Goal: Information Seeking & Learning: Learn about a topic

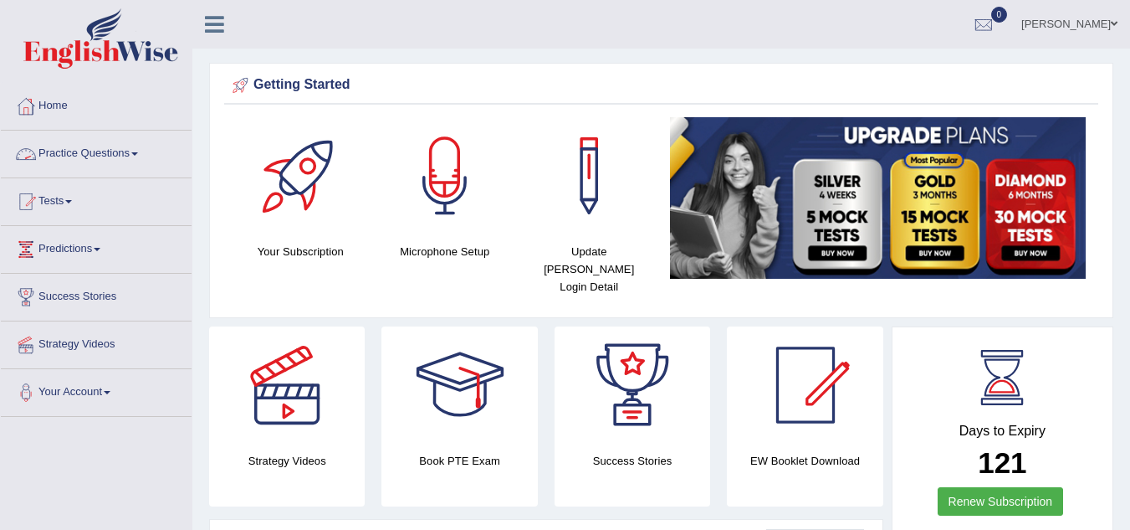
click at [136, 156] on link "Practice Questions" at bounding box center [96, 152] width 191 height 42
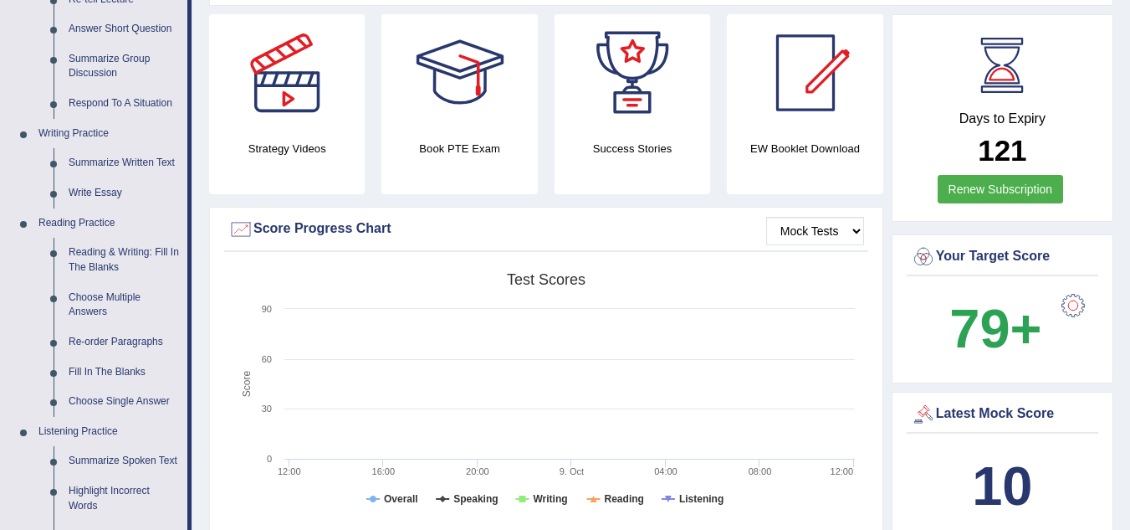
scroll to position [356, 0]
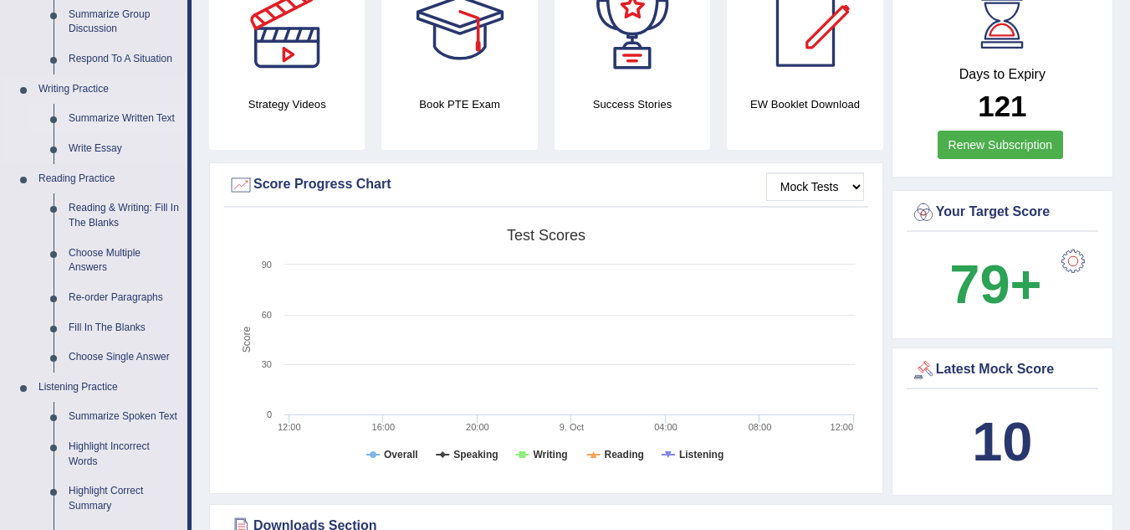
click at [140, 116] on link "Summarize Written Text" at bounding box center [124, 119] width 126 height 30
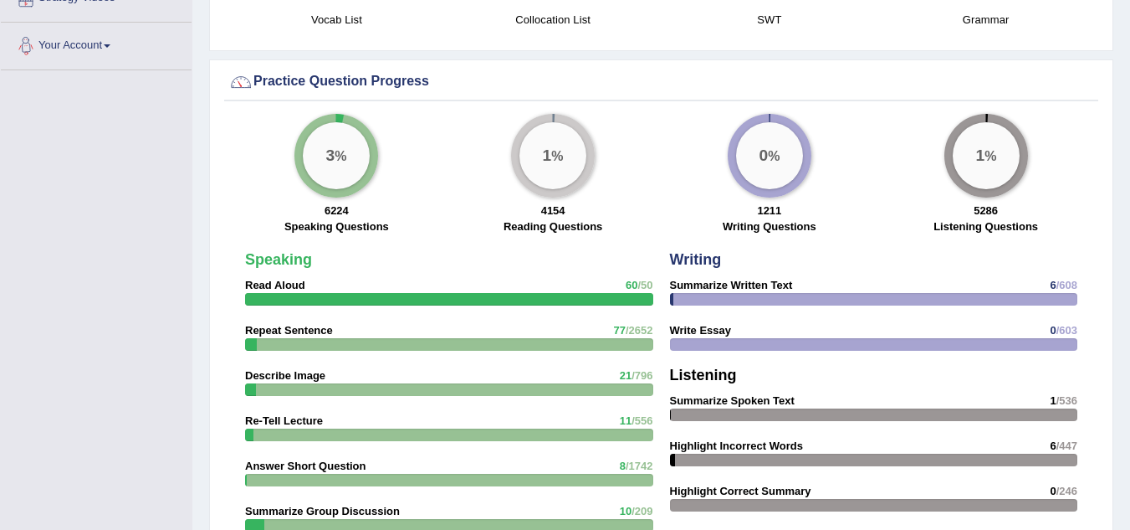
scroll to position [1205, 0]
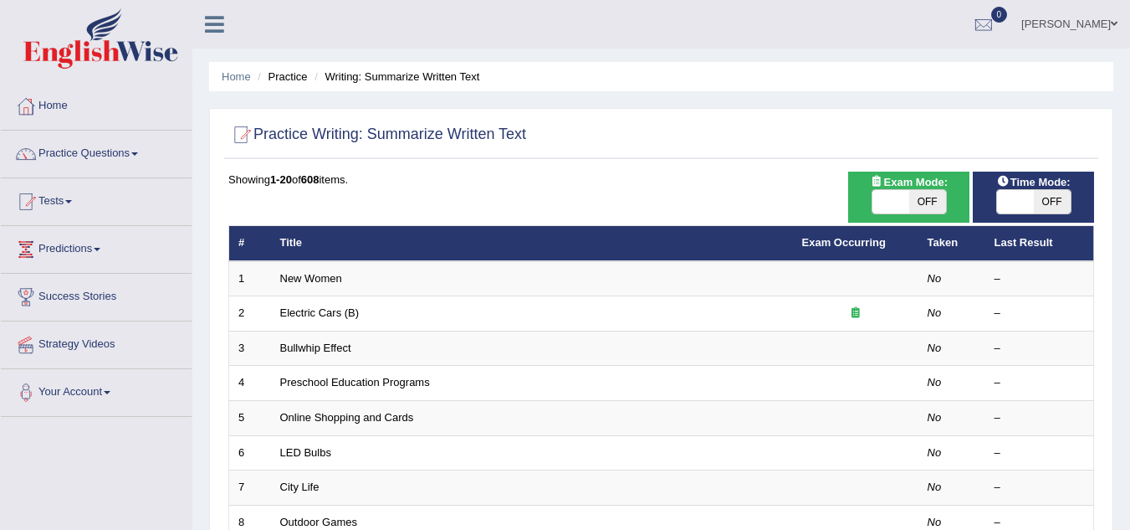
click at [138, 155] on span at bounding box center [134, 153] width 7 height 3
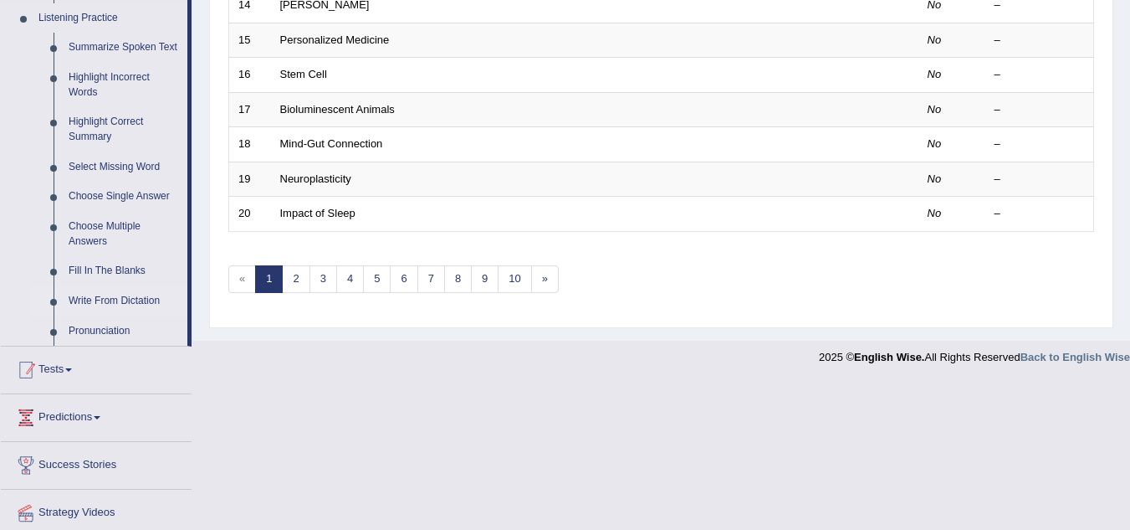
scroll to position [698, 0]
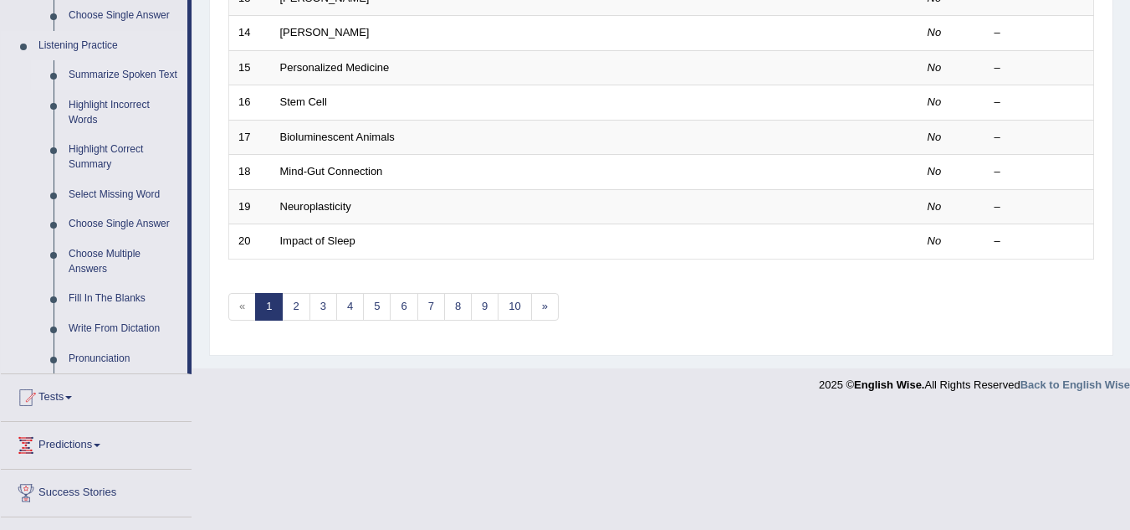
click at [116, 74] on link "Summarize Spoken Text" at bounding box center [124, 75] width 126 height 30
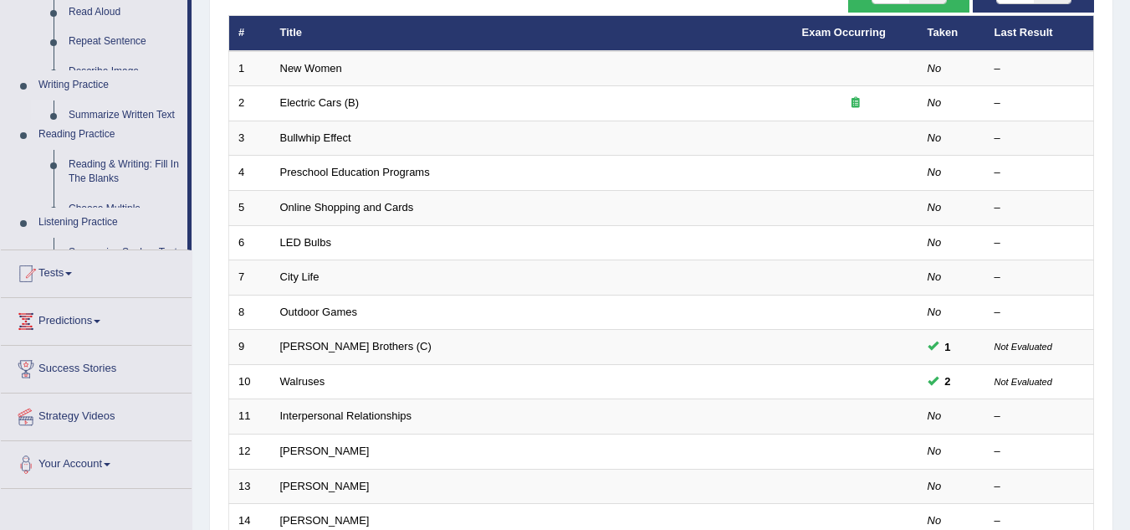
click at [116, 346] on link "Success Stories" at bounding box center [96, 367] width 191 height 42
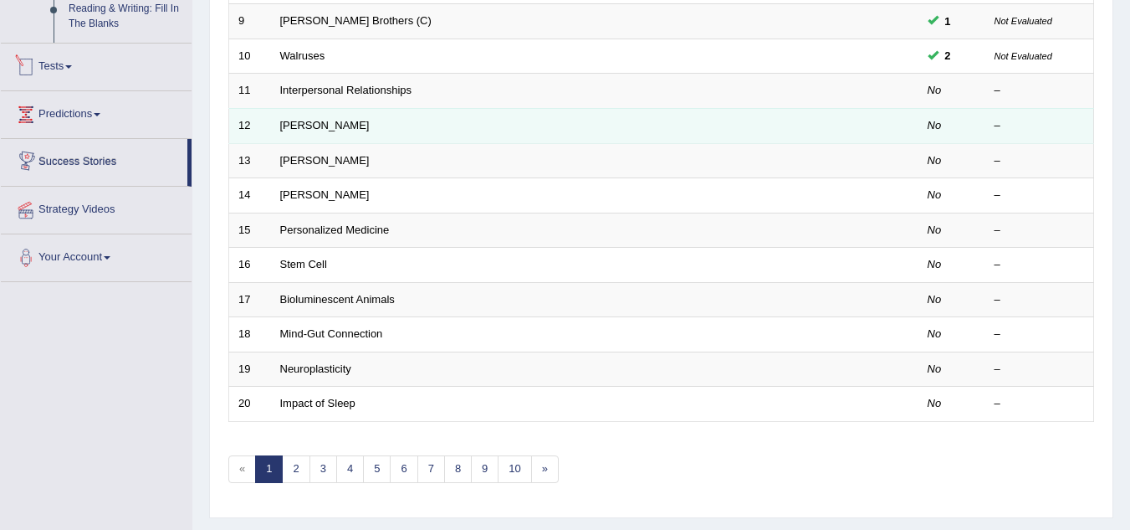
scroll to position [578, 0]
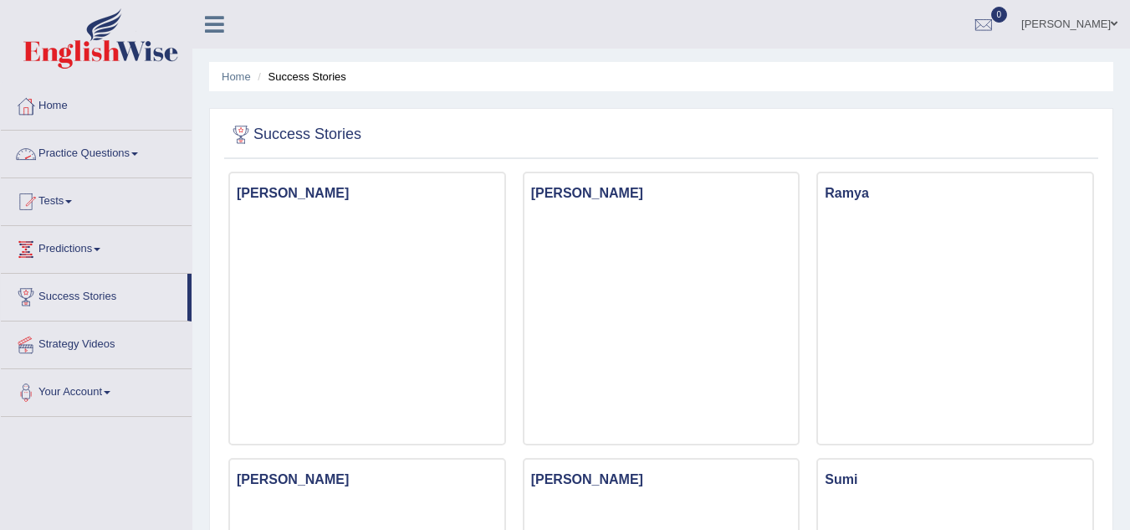
click at [116, 155] on link "Practice Questions" at bounding box center [96, 152] width 191 height 42
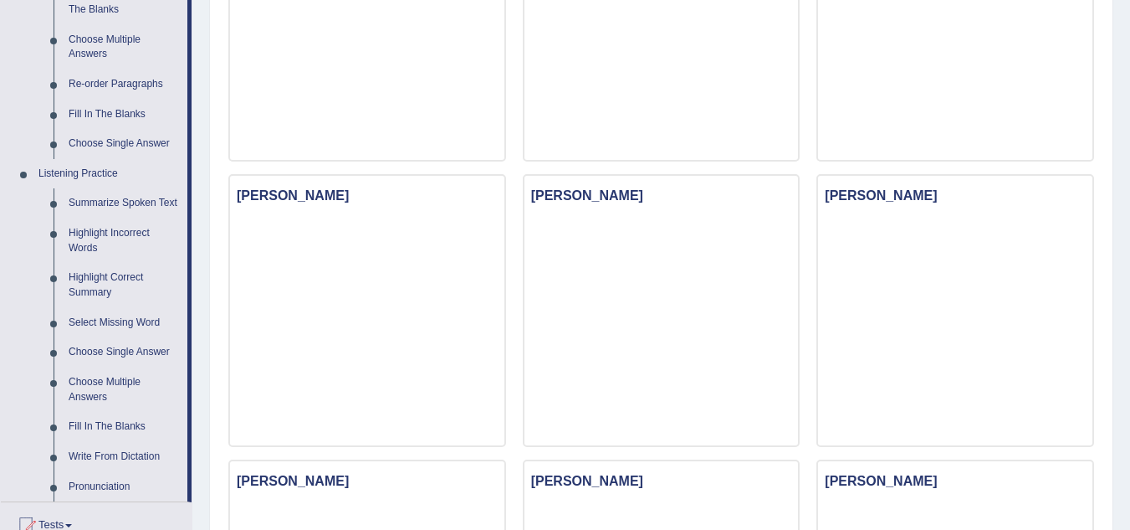
scroll to position [592, 0]
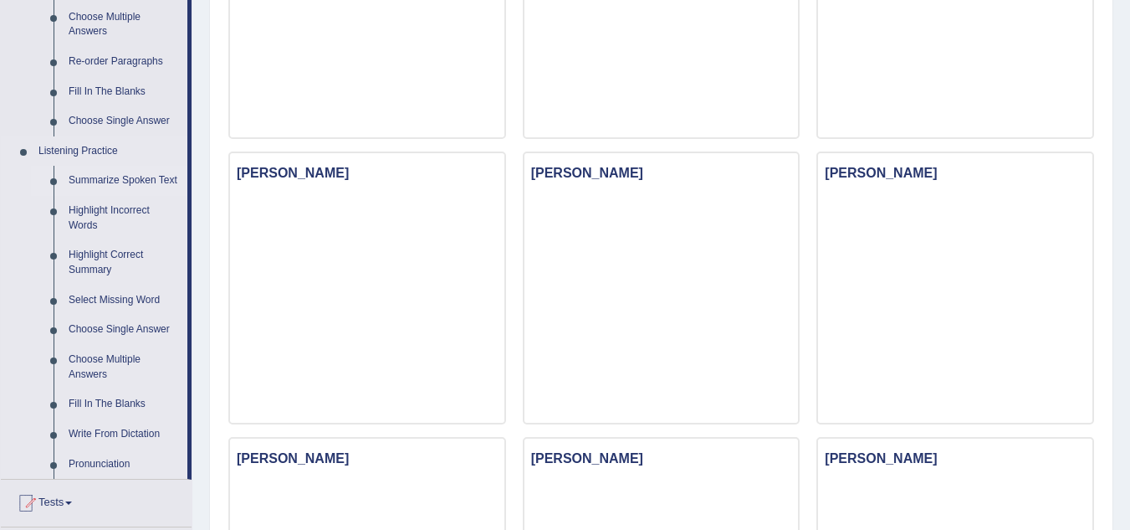
click at [124, 180] on link "Summarize Spoken Text" at bounding box center [124, 181] width 126 height 30
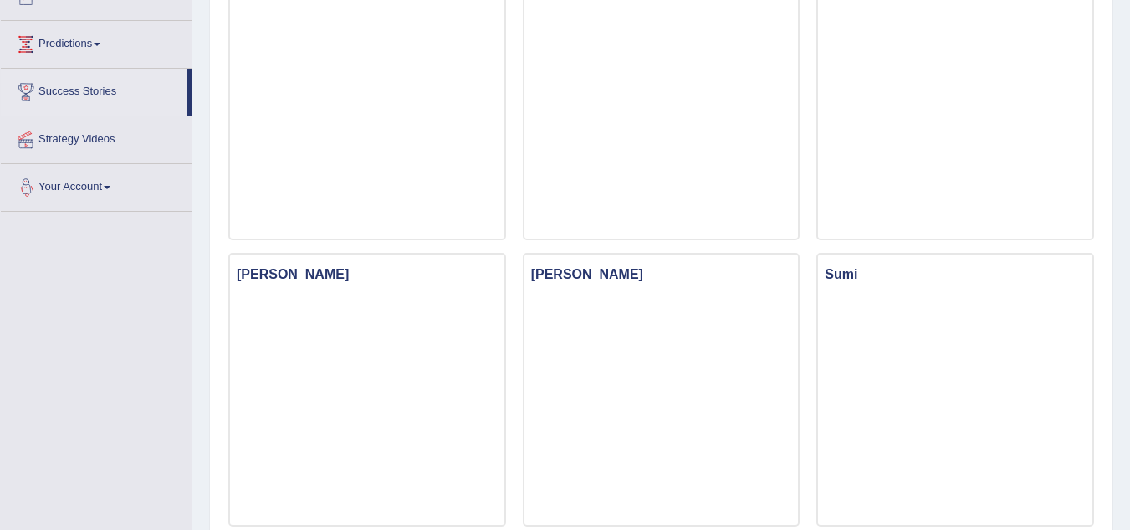
click at [124, 179] on link "Your Account" at bounding box center [96, 185] width 191 height 42
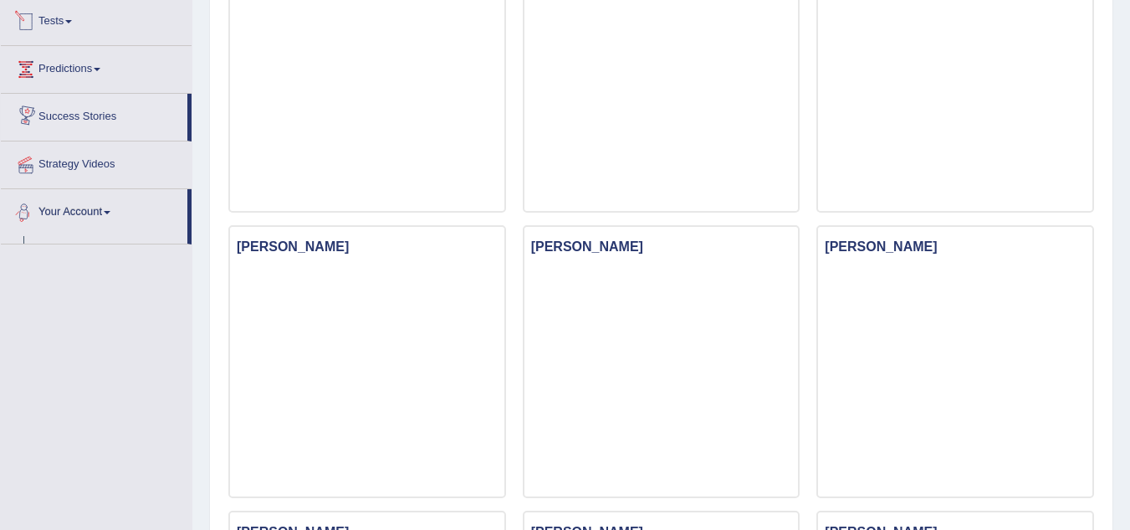
scroll to position [612, 0]
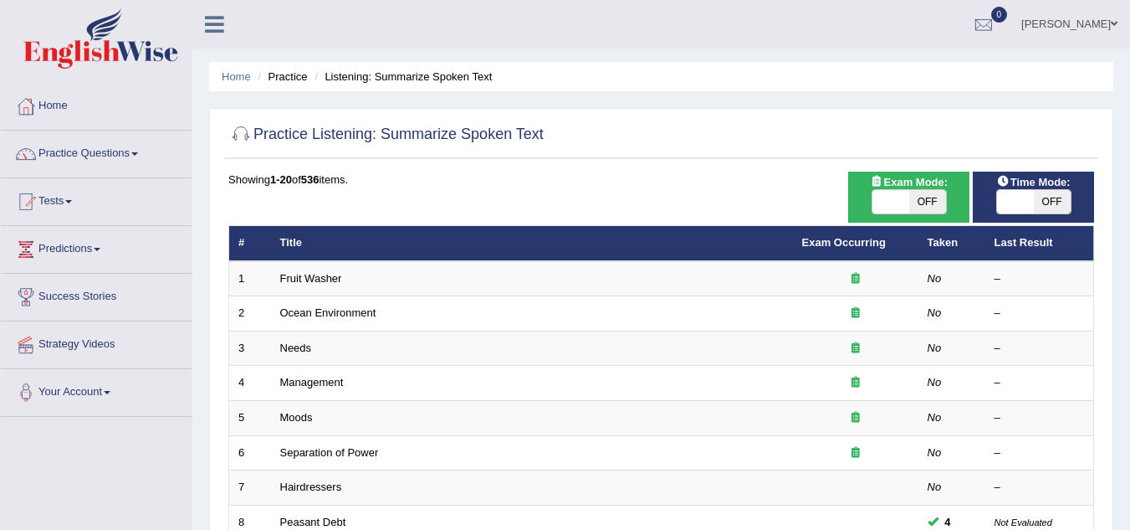
click at [928, 206] on span "OFF" at bounding box center [927, 201] width 37 height 23
checkbox input "true"
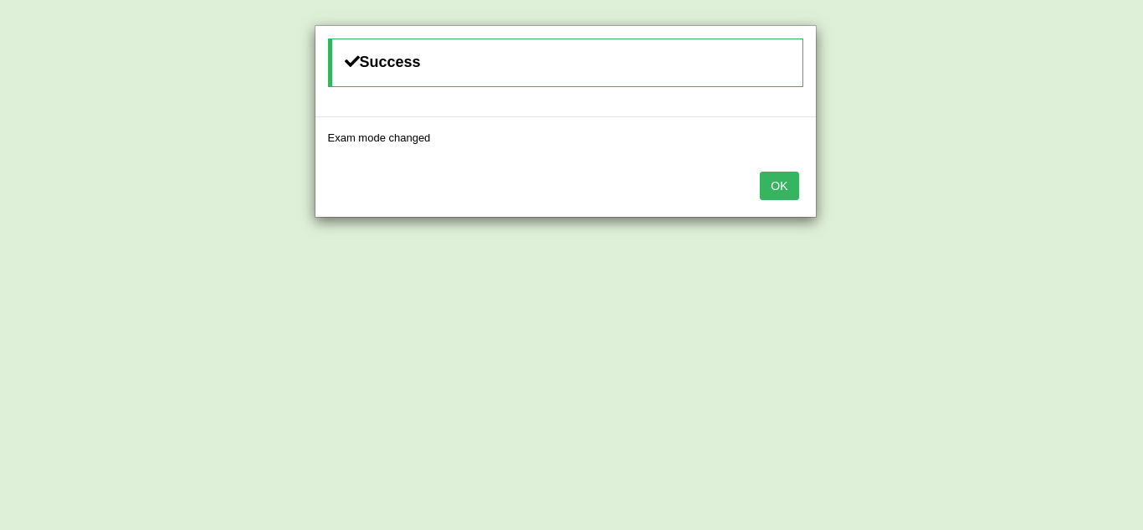
click at [772, 177] on button "OK" at bounding box center [779, 185] width 38 height 28
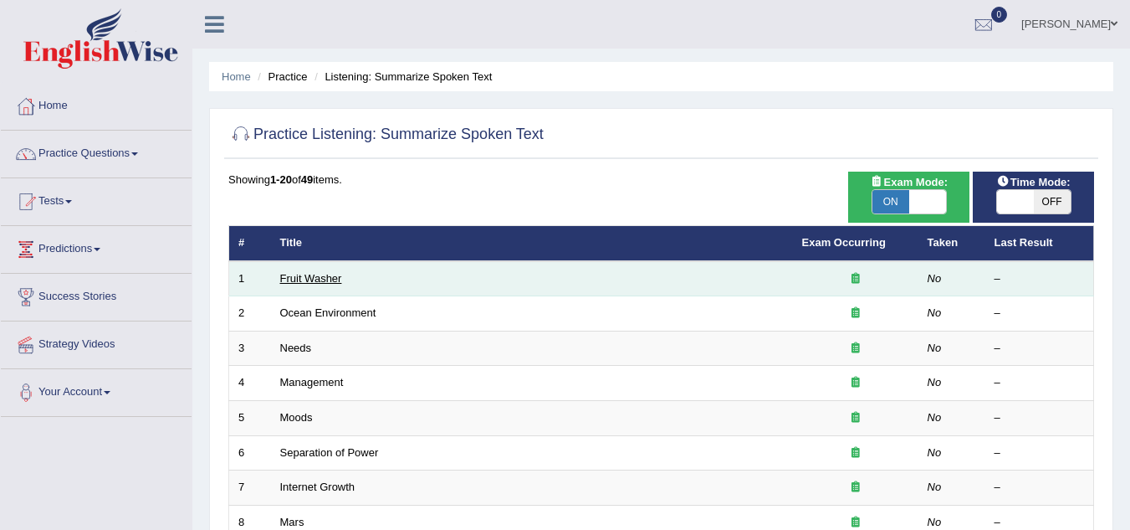
click at [330, 281] on link "Fruit Washer" at bounding box center [311, 278] width 62 height 13
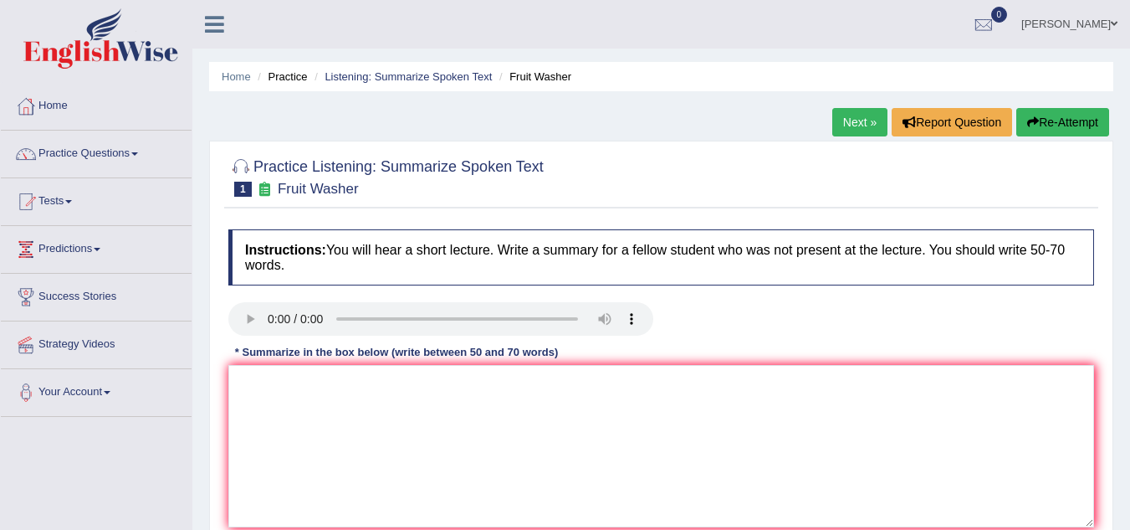
click at [407, 238] on h4 "Instructions: You will hear a short lecture. Write a summary for a fellow stude…" at bounding box center [661, 257] width 866 height 56
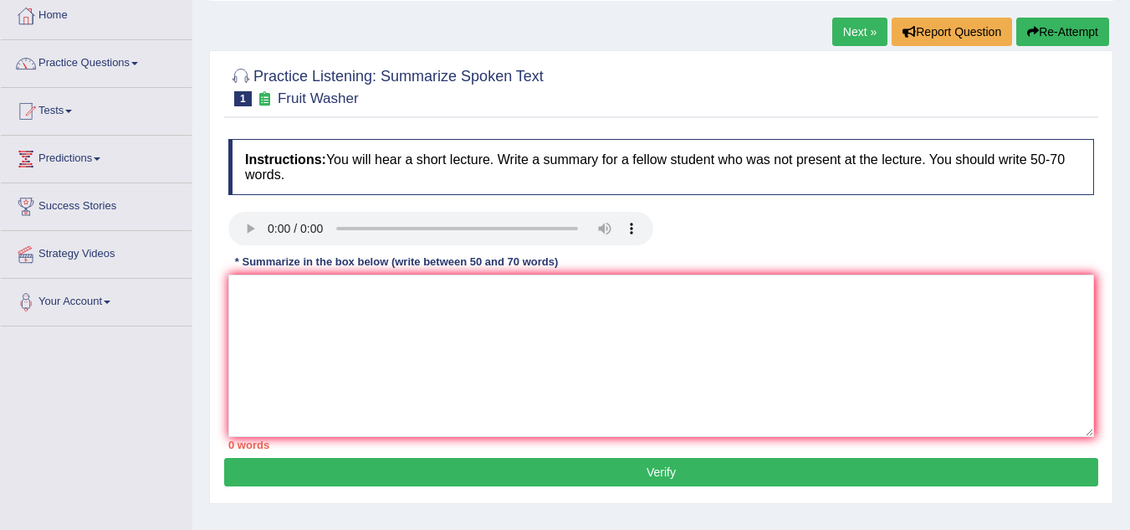
scroll to position [91, 0]
click at [287, 293] on textarea at bounding box center [661, 355] width 866 height 162
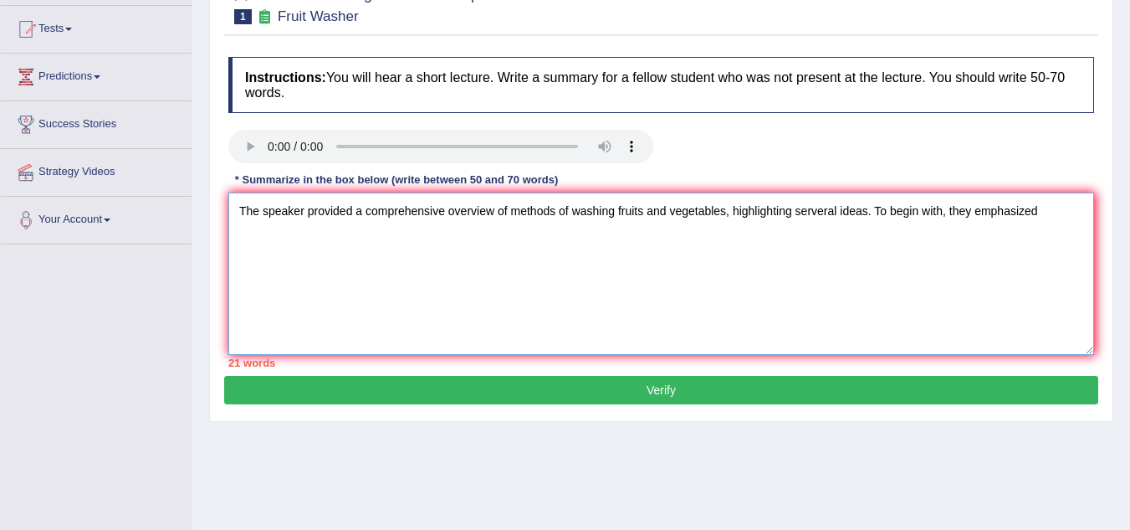
scroll to position [173, 0]
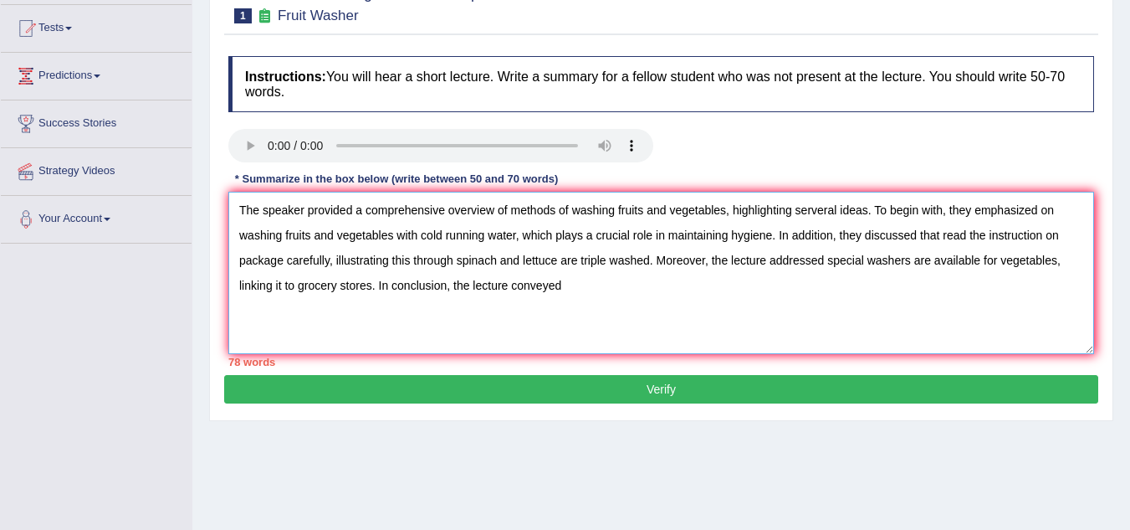
drag, startPoint x: 375, startPoint y: 283, endPoint x: 611, endPoint y: 284, distance: 235.9
click at [611, 284] on textarea "The speaker provided a comprehensive overview of methods of washing fruits and …" at bounding box center [661, 273] width 866 height 162
click at [680, 258] on textarea "The speaker provided a comprehensive overview of methods of washing fruits and …" at bounding box center [661, 273] width 866 height 162
click at [859, 210] on textarea "The speaker provided a comprehensive overview of methods of washing fruits and …" at bounding box center [661, 273] width 866 height 162
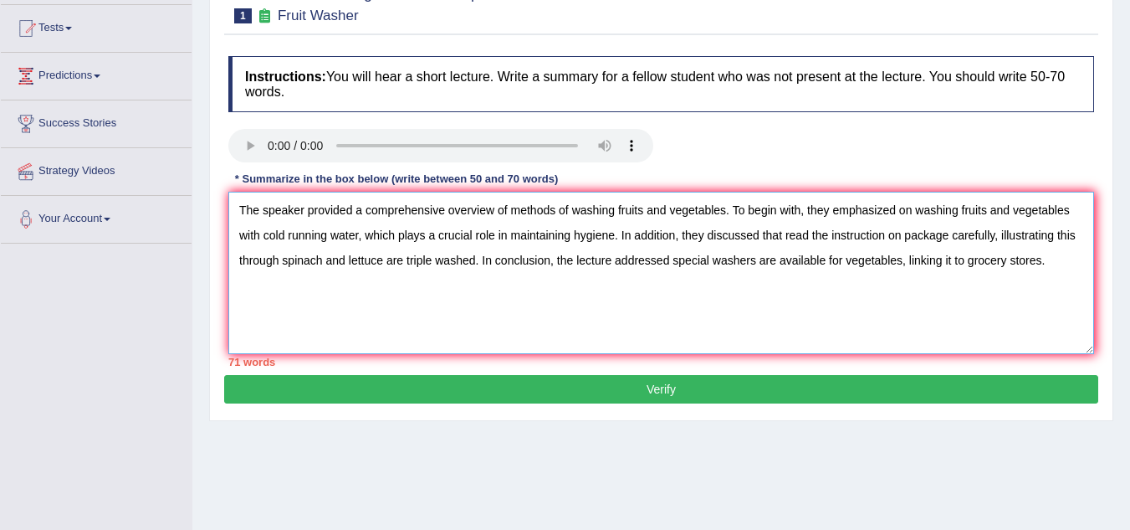
click at [780, 231] on textarea "The speaker provided a comprehensive overview of methods of washing fruits and …" at bounding box center [661, 273] width 866 height 162
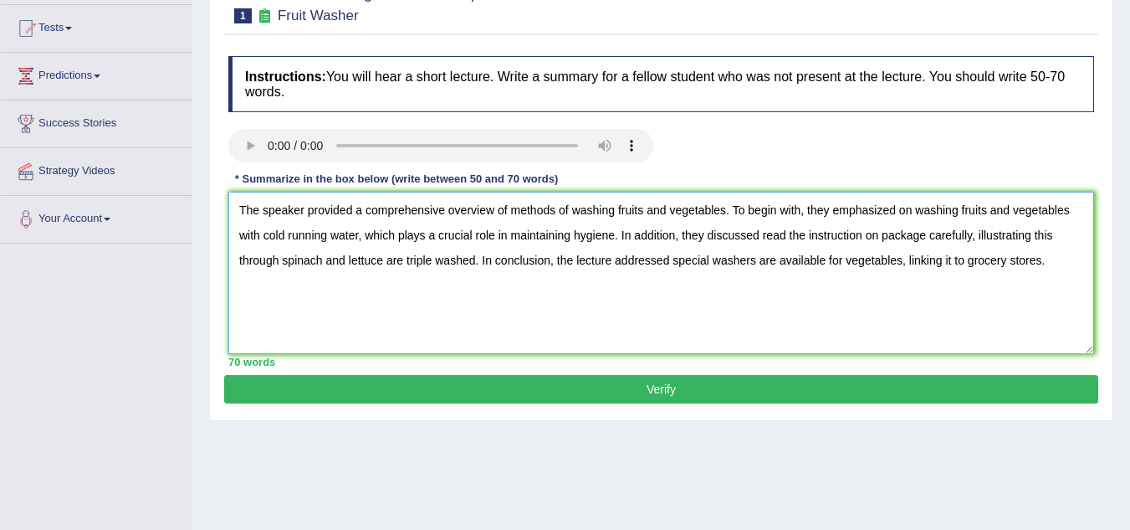
type textarea "The speaker provided a comprehensive overview of methods of washing fruits and …"
drag, startPoint x: 702, startPoint y: 385, endPoint x: 661, endPoint y: 398, distance: 43.1
click at [702, 386] on button "Verify" at bounding box center [661, 389] width 874 height 28
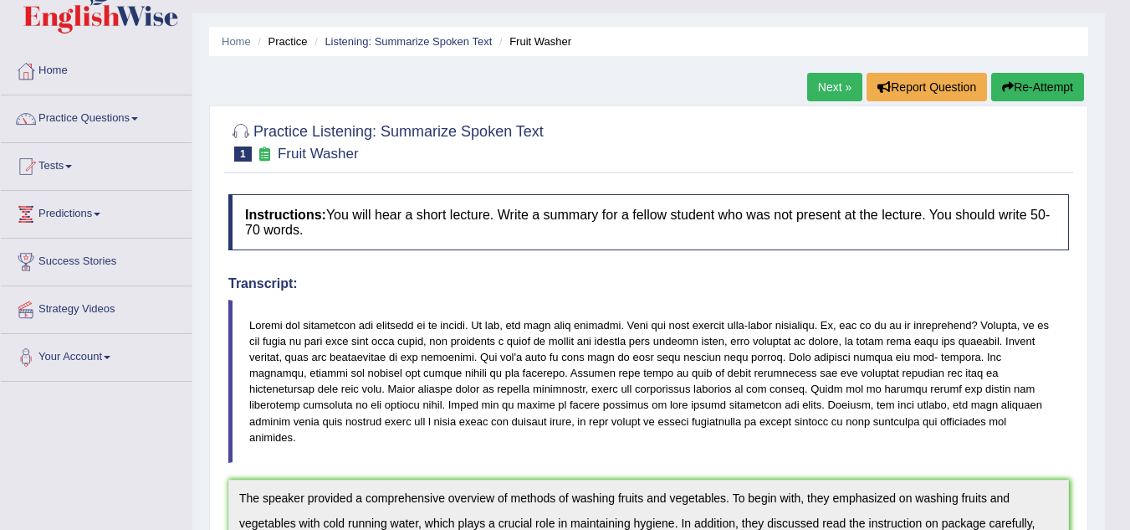
scroll to position [0, 0]
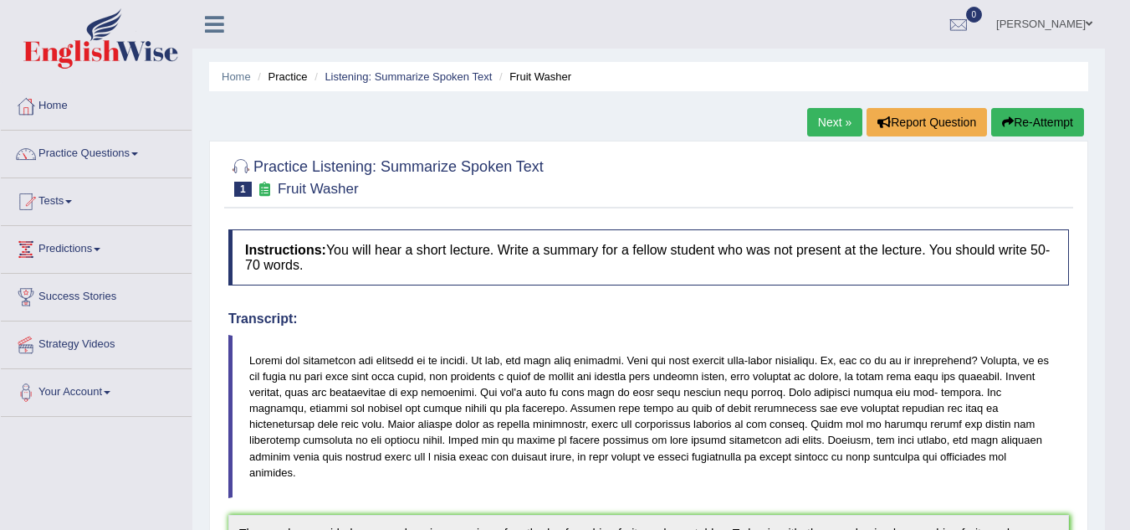
click at [826, 125] on link "Next »" at bounding box center [834, 122] width 55 height 28
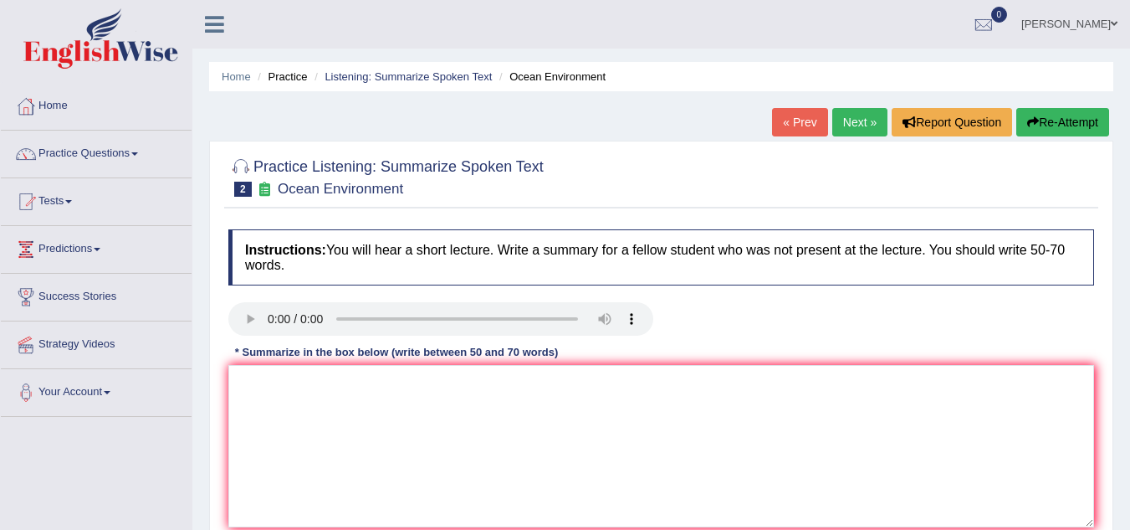
click at [847, 120] on link "Next »" at bounding box center [859, 122] width 55 height 28
click at [470, 139] on div "Home Practice Listening: Summarize Spoken Text Needs « Prev Next » Report Quest…" at bounding box center [661, 418] width 938 height 837
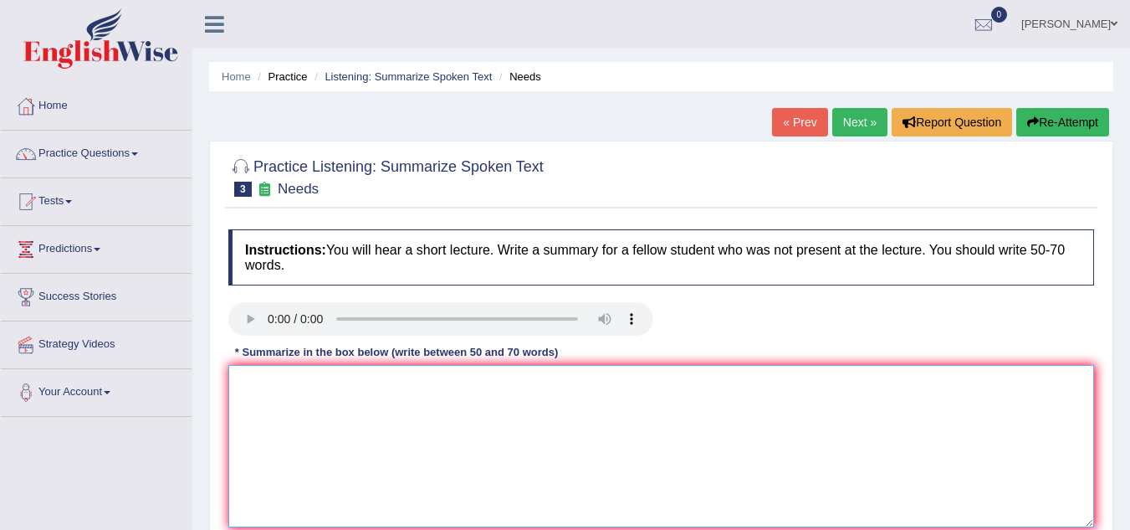
click at [437, 371] on textarea at bounding box center [661, 446] width 866 height 162
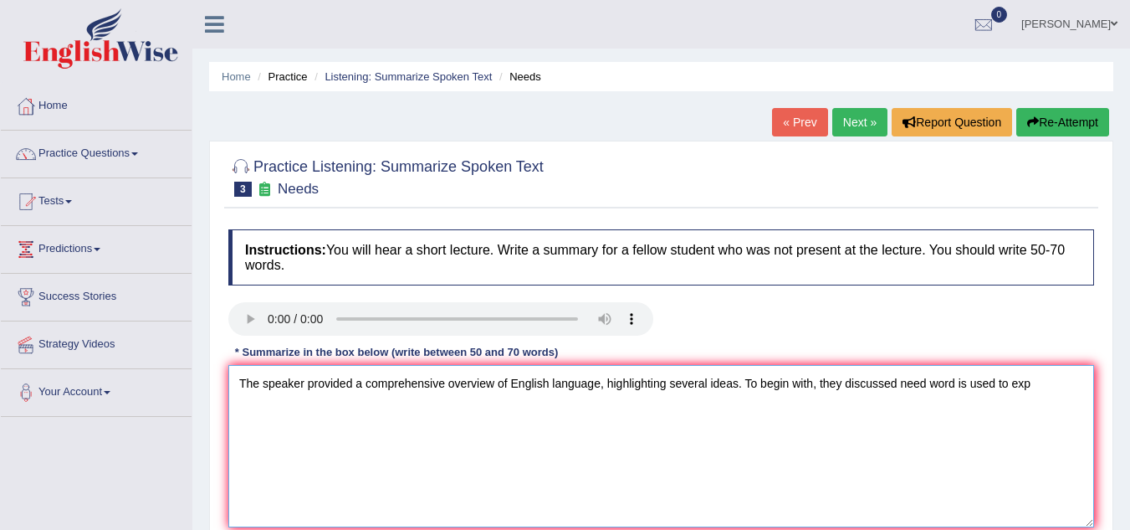
click at [1029, 380] on textarea "The speaker provided a comprehensive overview of English language, highlighting…" at bounding box center [661, 446] width 866 height 162
click at [475, 407] on textarea "The speaker provided a comprehensive overview of English language, highlighting…" at bounding box center [661, 446] width 866 height 162
click at [478, 408] on textarea "The speaker provided a comprehensive overview of English language, highlighting…" at bounding box center [661, 446] width 866 height 162
click at [528, 414] on textarea "The speaker provided a comprehensive overview of English language, highlighting…" at bounding box center [661, 446] width 866 height 162
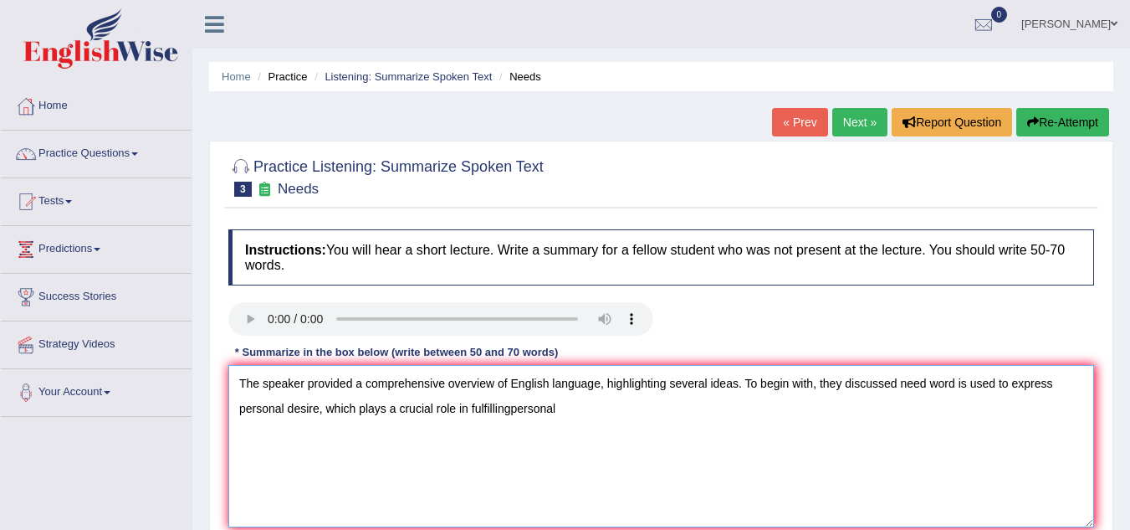
click at [510, 411] on textarea "The speaker provided a comprehensive overview of English language, highlighting…" at bounding box center [661, 446] width 866 height 162
click at [581, 410] on textarea "The speaker provided a comprehensive overview of English language, highlighting…" at bounding box center [661, 446] width 866 height 162
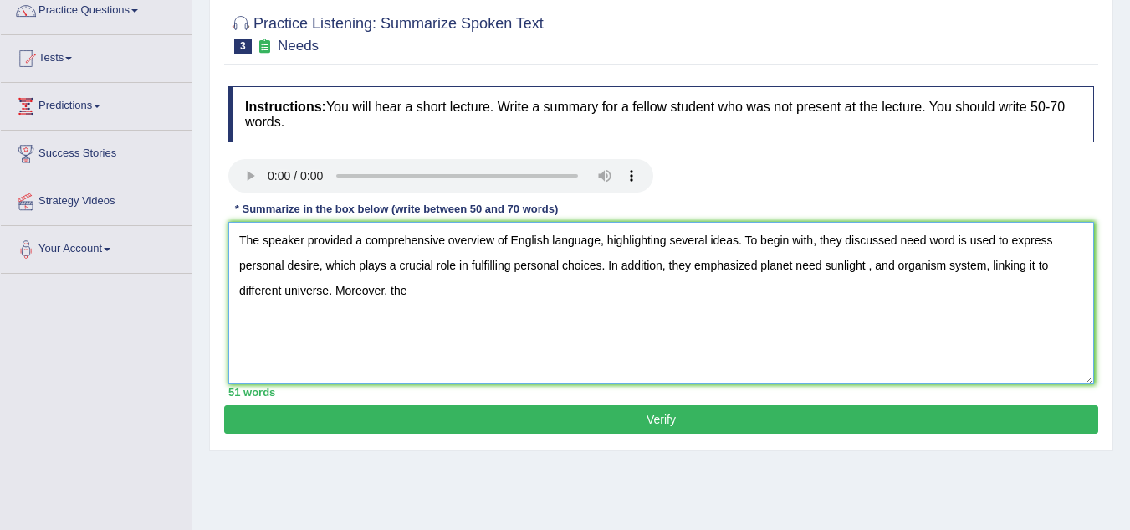
scroll to position [144, 0]
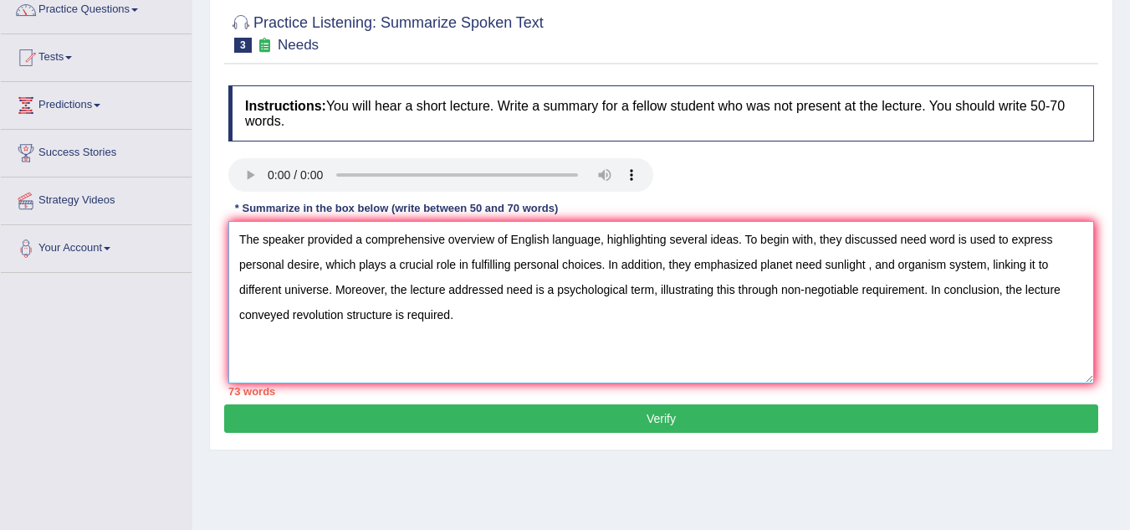
drag, startPoint x: 735, startPoint y: 245, endPoint x: 611, endPoint y: 246, distance: 124.7
click at [611, 246] on textarea "The speaker provided a comprehensive overview of English language, highlighting…" at bounding box center [661, 302] width 866 height 162
drag, startPoint x: 611, startPoint y: 246, endPoint x: 724, endPoint y: 244, distance: 113.8
click at [724, 244] on textarea "The speaker provided a comprehensive overview of English language, highlighting…" at bounding box center [661, 302] width 866 height 162
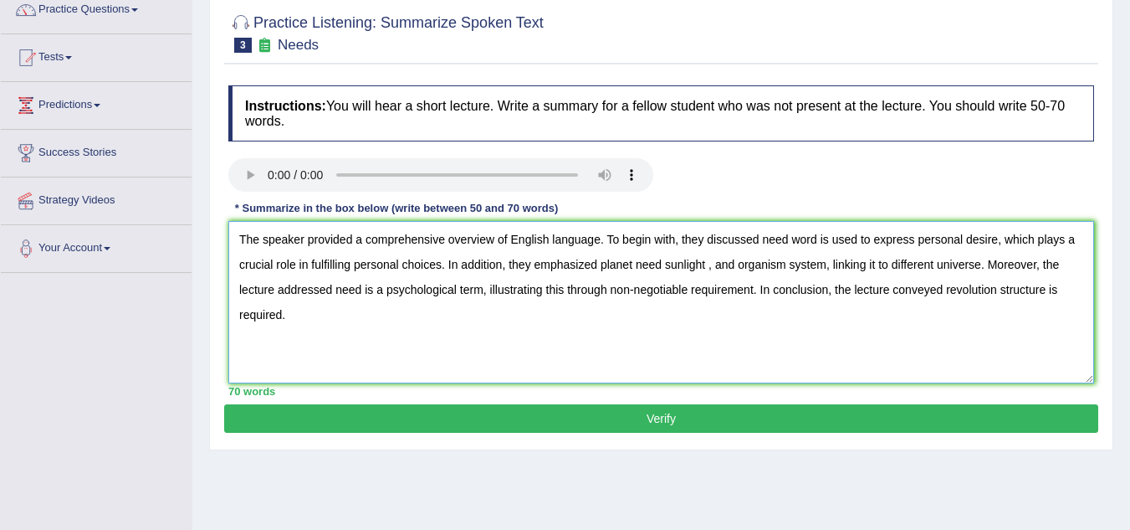
type textarea "The speaker provided a comprehensive overview of English language. To begin wit…"
click at [752, 427] on button "Verify" at bounding box center [661, 418] width 874 height 28
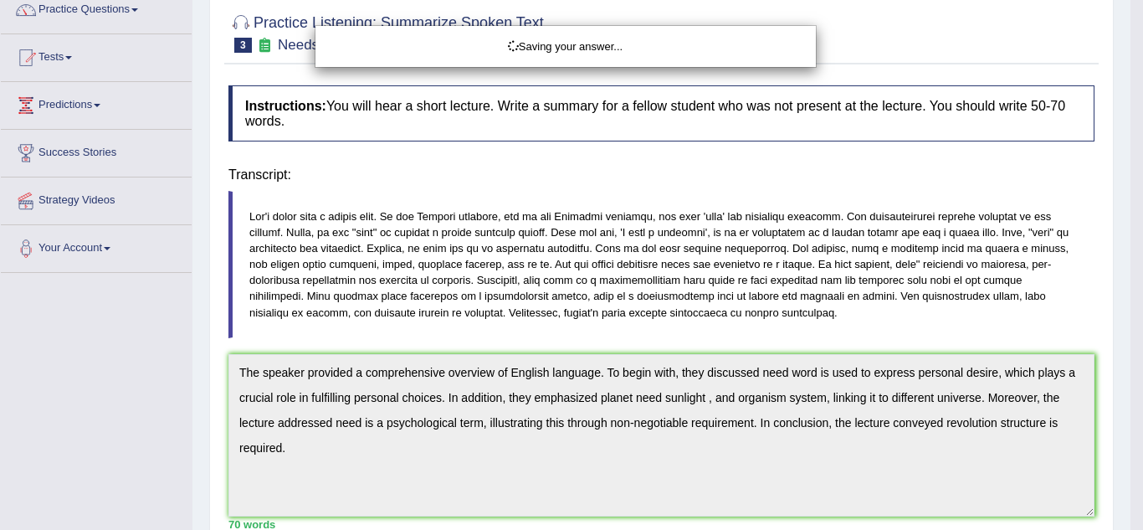
click at [750, 423] on div "Saving your answer..." at bounding box center [571, 265] width 1143 height 530
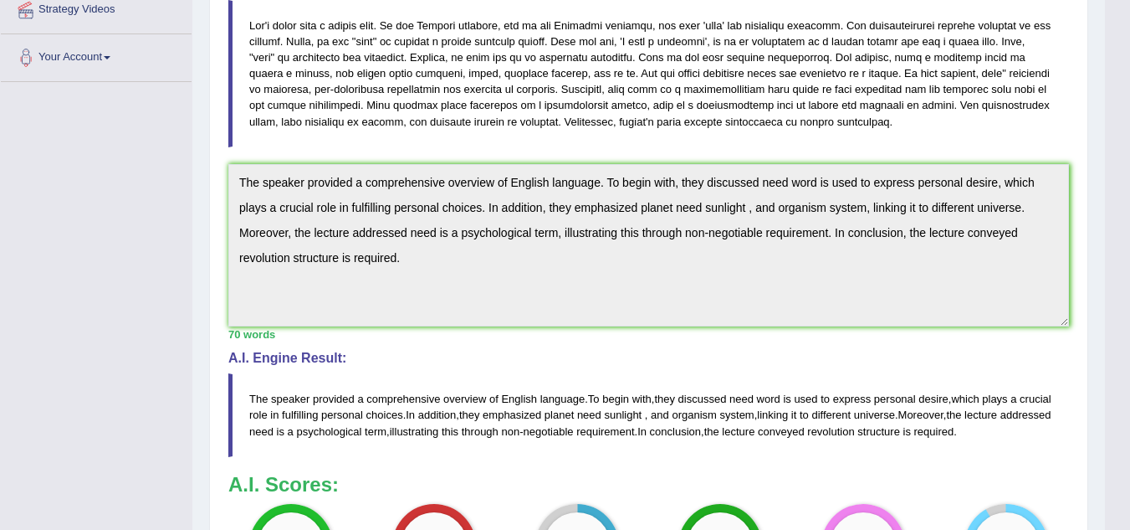
scroll to position [379, 0]
